Goal: Navigation & Orientation: Find specific page/section

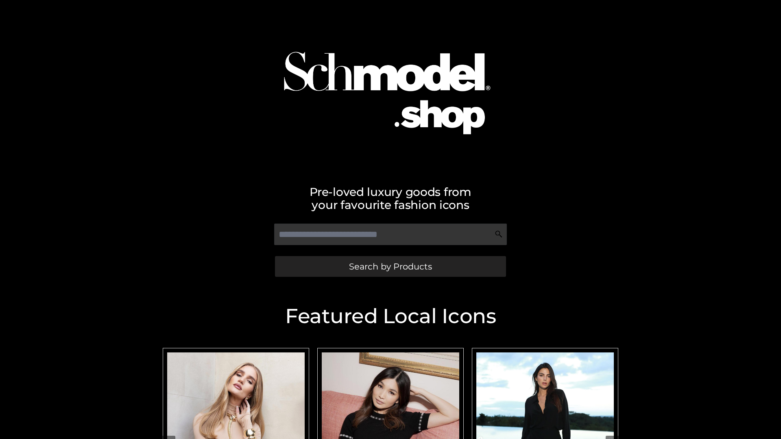
click at [390, 266] on span "Search by Products" at bounding box center [390, 266] width 83 height 9
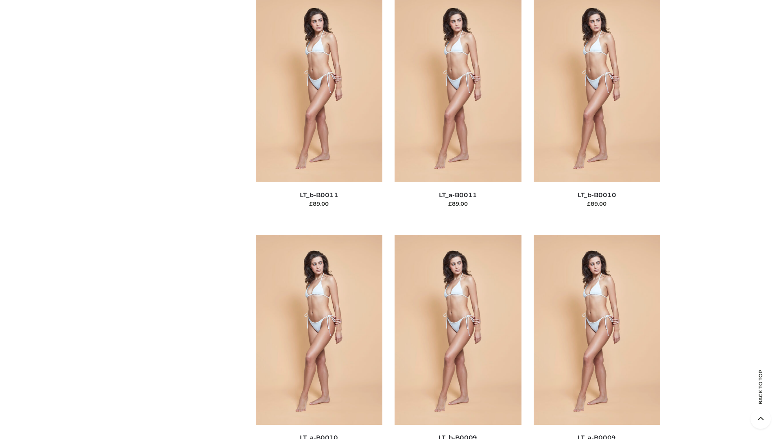
scroll to position [3653, 0]
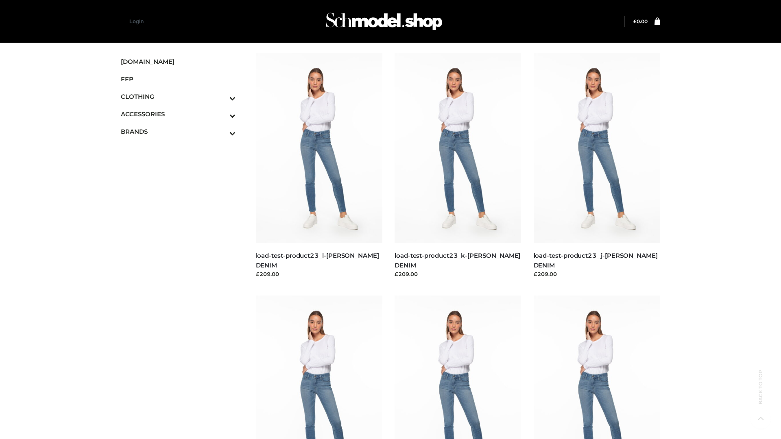
scroll to position [713, 0]
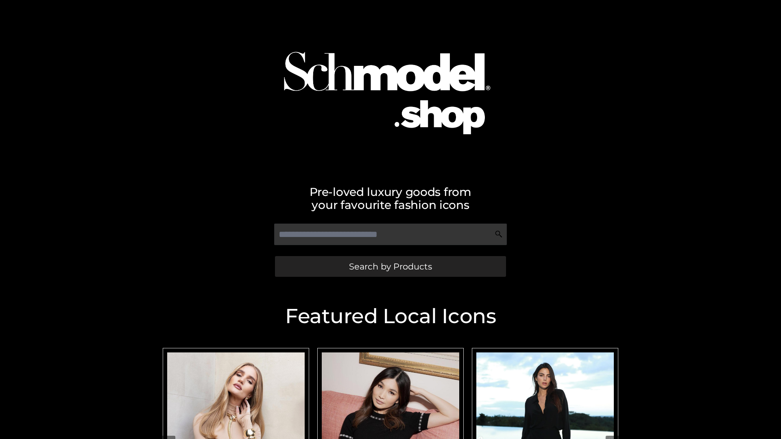
click at [390, 266] on span "Search by Products" at bounding box center [390, 266] width 83 height 9
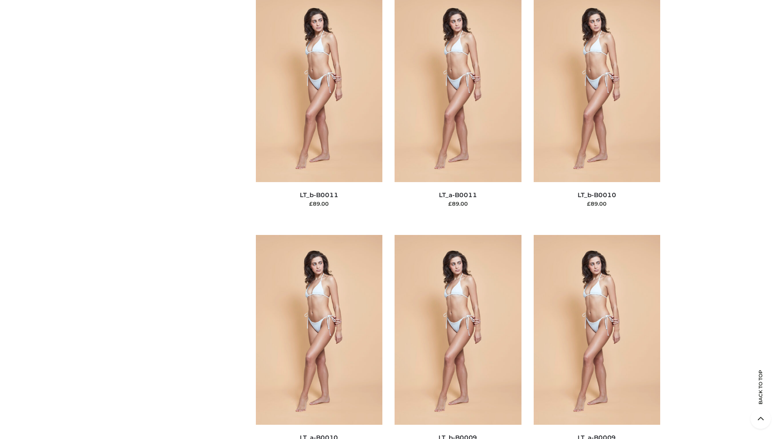
scroll to position [3653, 0]
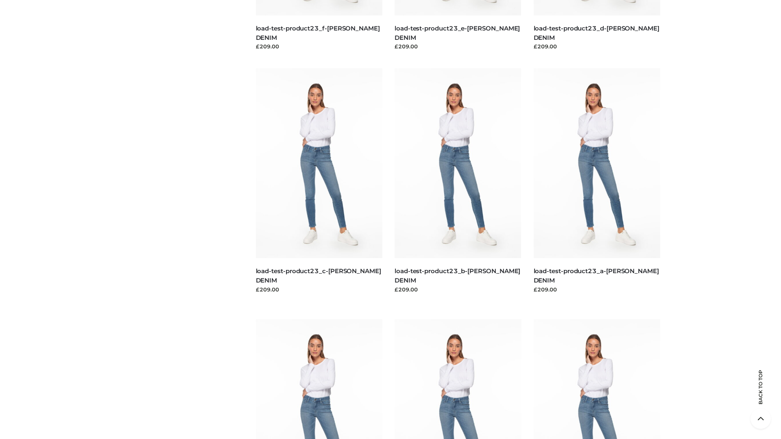
scroll to position [713, 0]
